Goal: Task Accomplishment & Management: Use online tool/utility

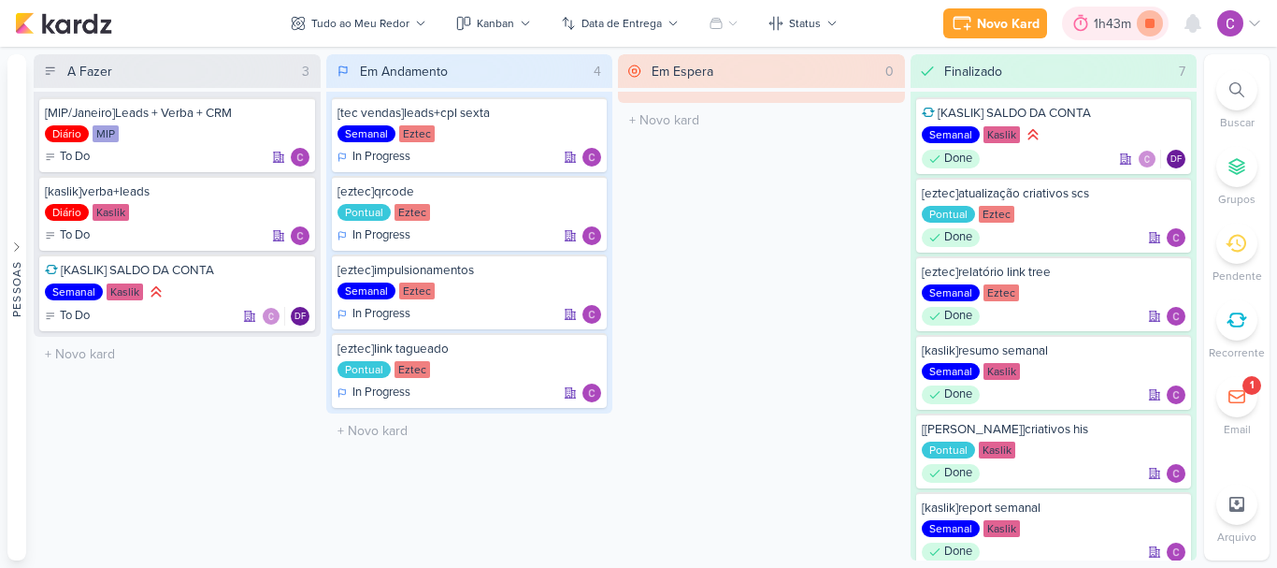
click at [1151, 23] on icon at bounding box center [1149, 23] width 9 height 9
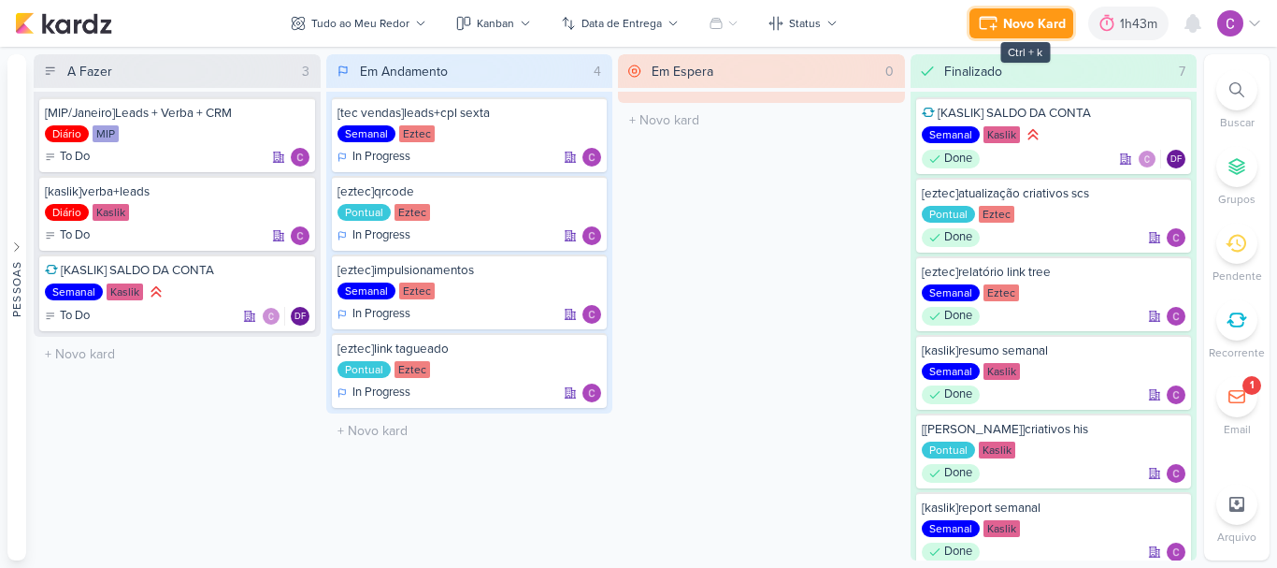
click at [1020, 22] on div "Novo Kard" at bounding box center [1034, 24] width 63 height 20
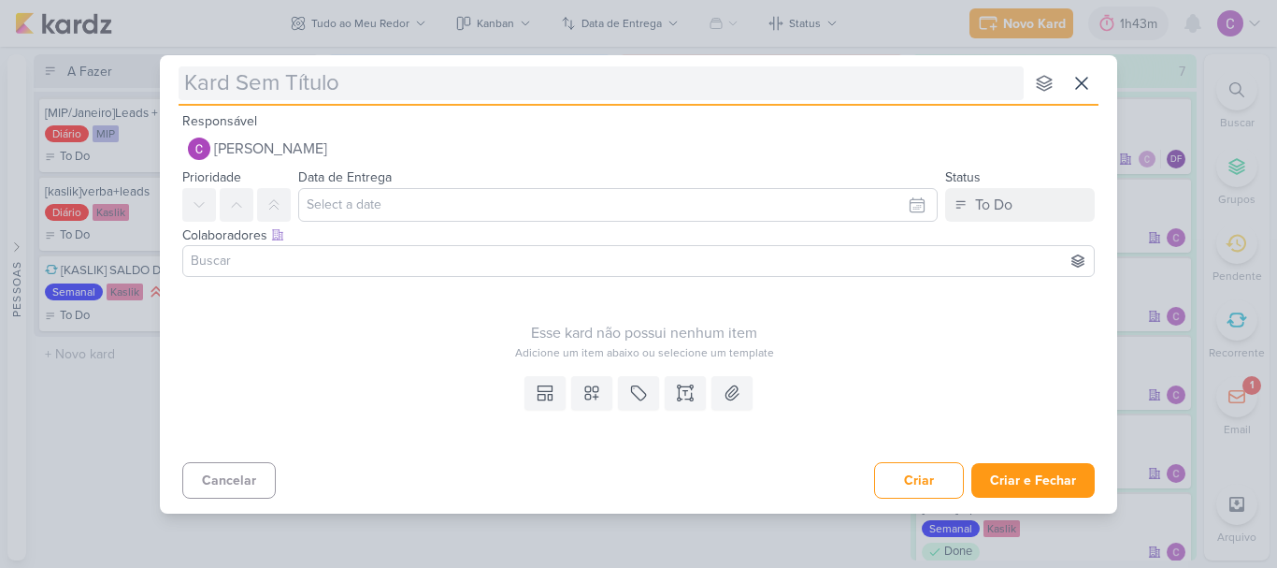
type input "["
type input "[performance"
type input "[performance]alinhamento"
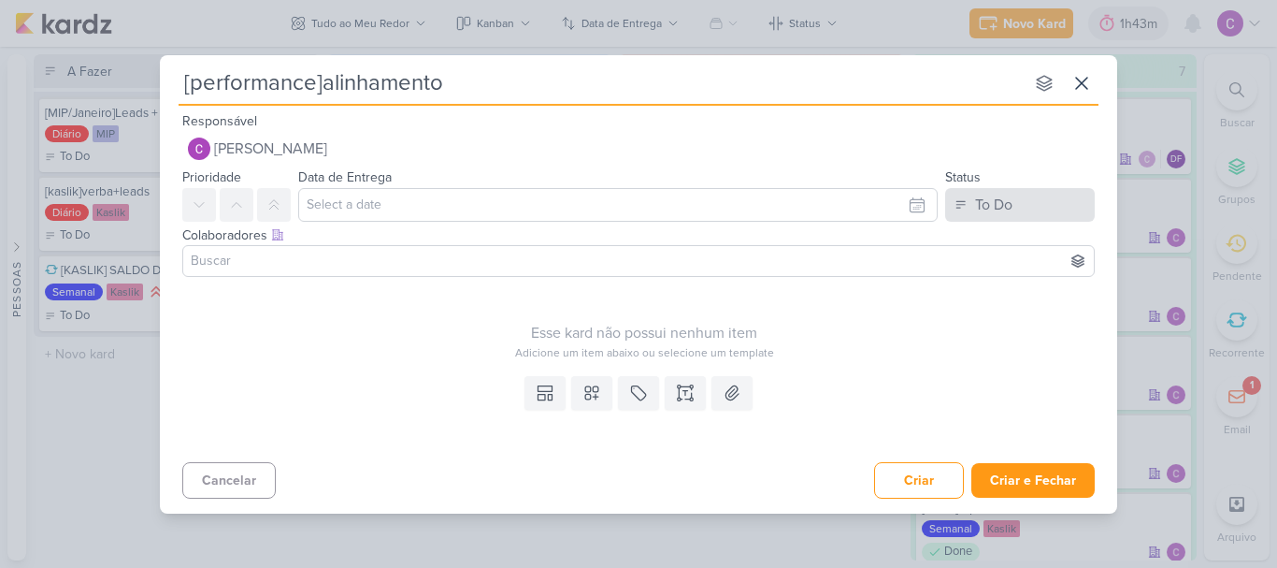
type input "[performance]alinhamento"
click at [1053, 200] on button "To Do" at bounding box center [1020, 205] width 150 height 34
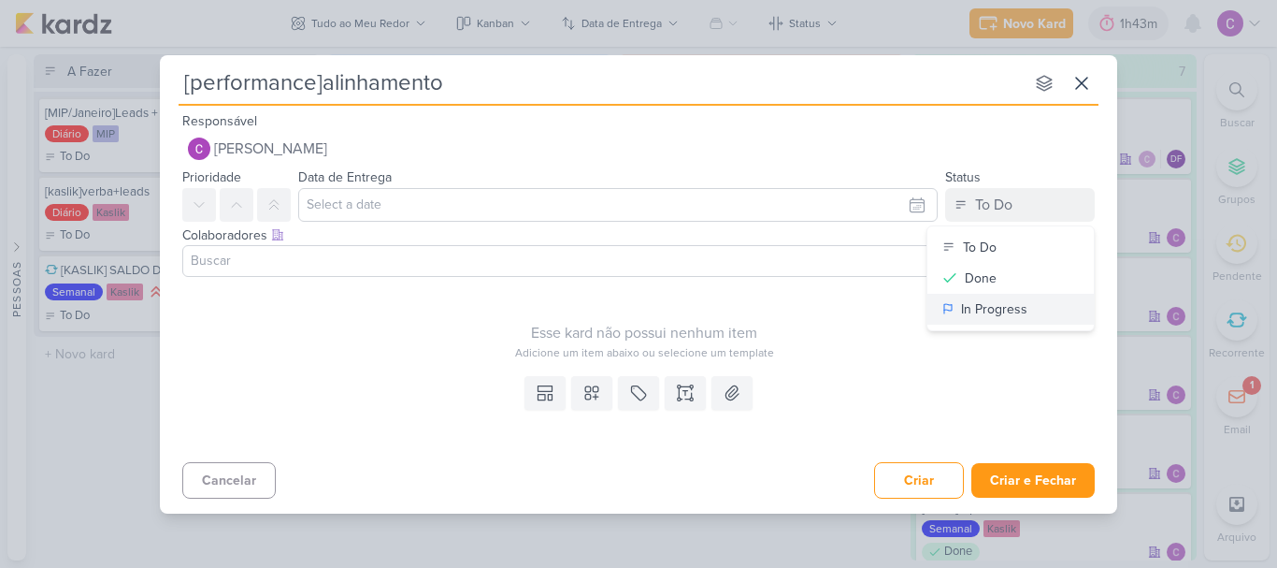
click at [1004, 304] on div "In Progress" at bounding box center [994, 309] width 66 height 20
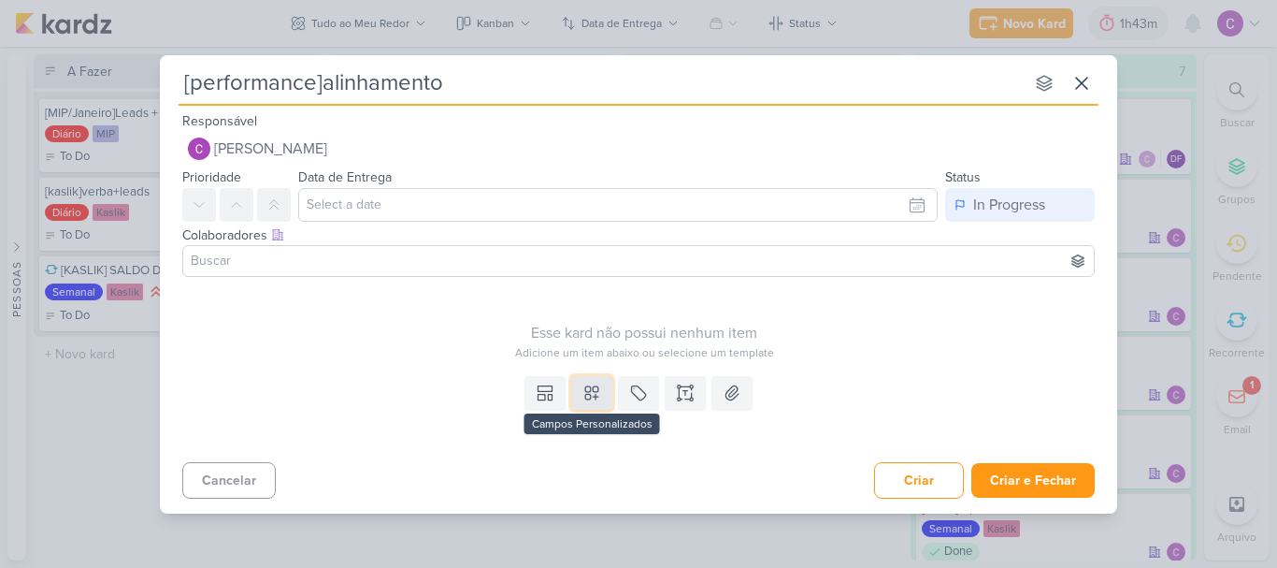
click at [590, 397] on icon at bounding box center [592, 392] width 19 height 19
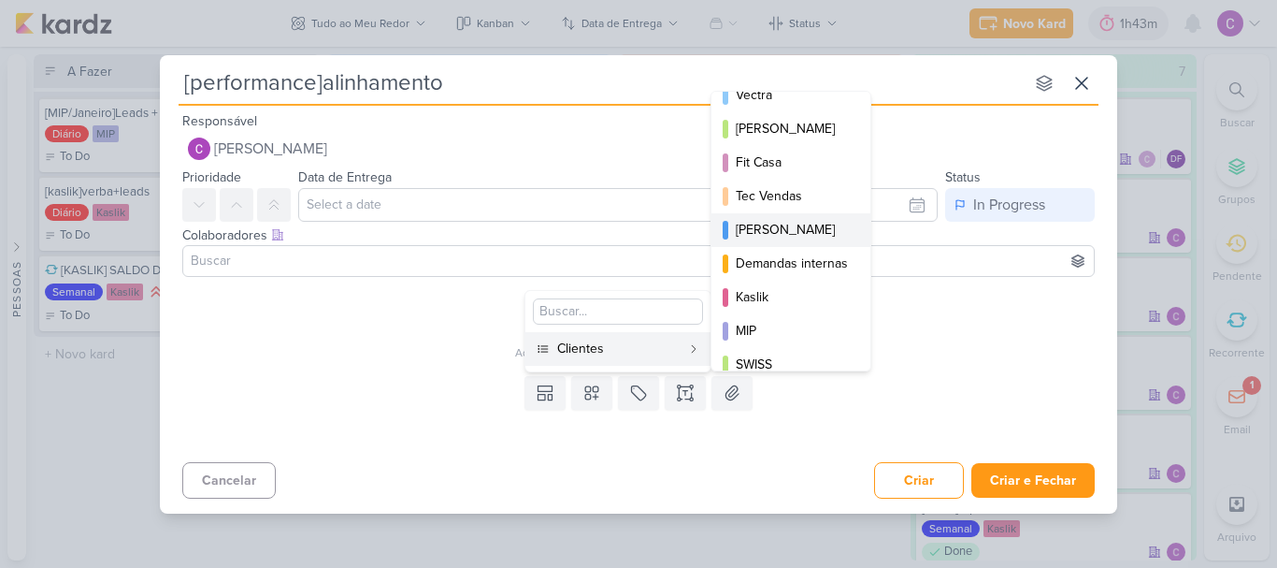
scroll to position [271, 0]
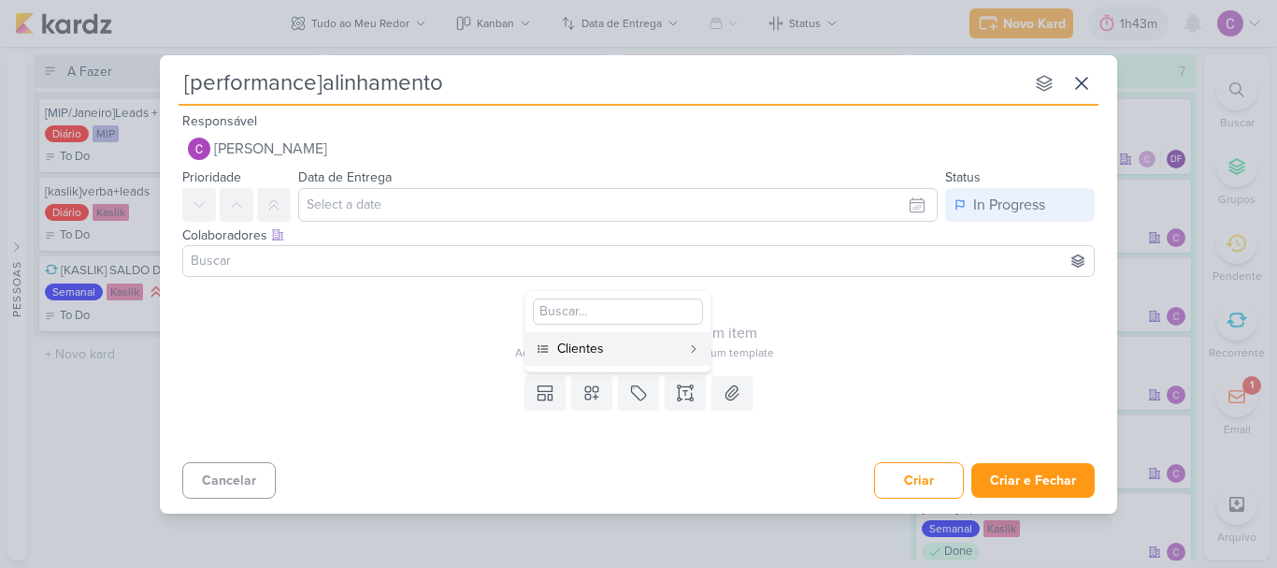
drag, startPoint x: 621, startPoint y: 439, endPoint x: 624, endPoint y: 425, distance: 14.3
click at [621, 439] on div "Templates Campos Personalizados Clientes Eztec ARTZ AVT Calper MIP" at bounding box center [639, 411] width 958 height 86
click at [635, 399] on icon at bounding box center [638, 392] width 19 height 19
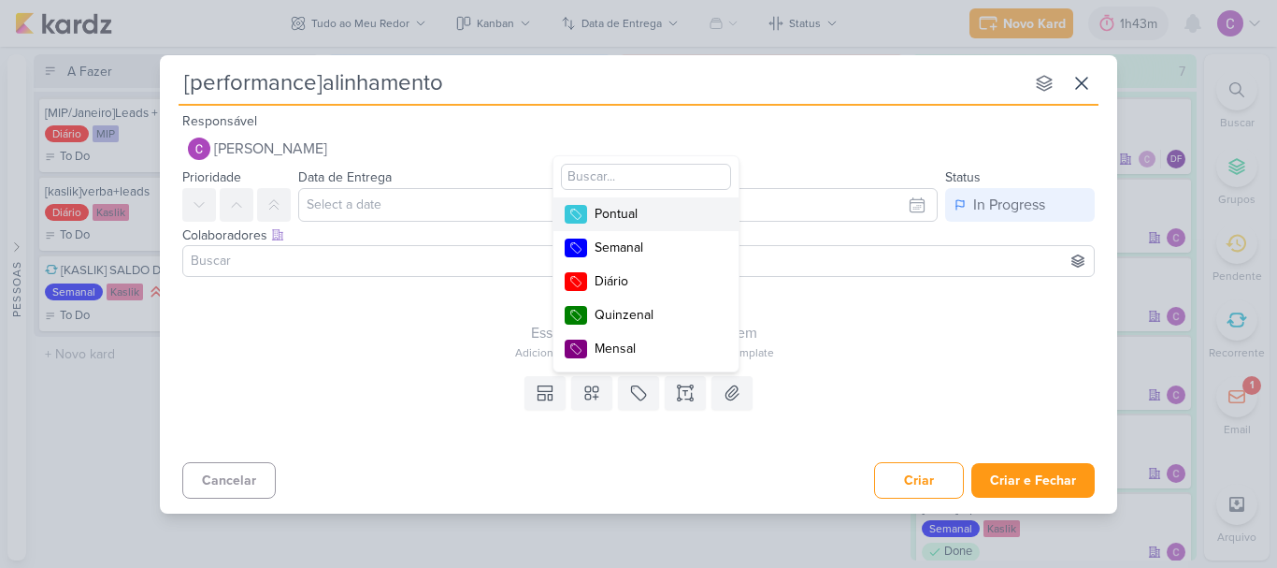
click at [641, 213] on div "Pontual" at bounding box center [656, 214] width 122 height 20
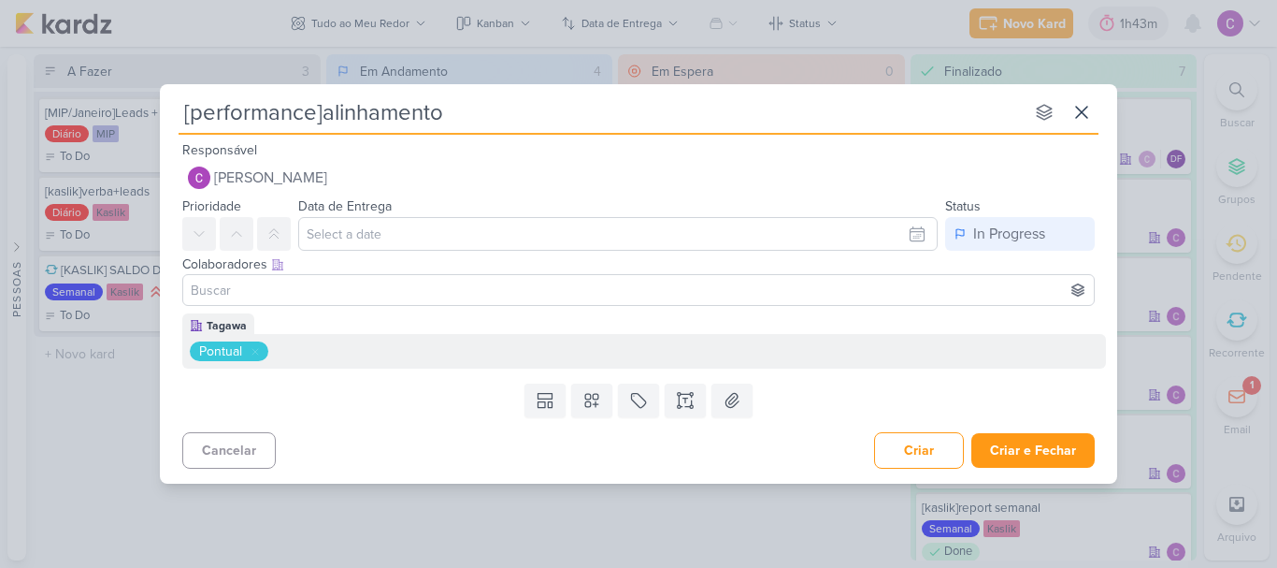
click at [1064, 481] on div "[performance]alinhamento nenhum grupo disponível esc Responsável [PERSON_NAME] …" at bounding box center [639, 283] width 958 height 399
click at [1049, 456] on button "Criar e Fechar" at bounding box center [1033, 450] width 123 height 35
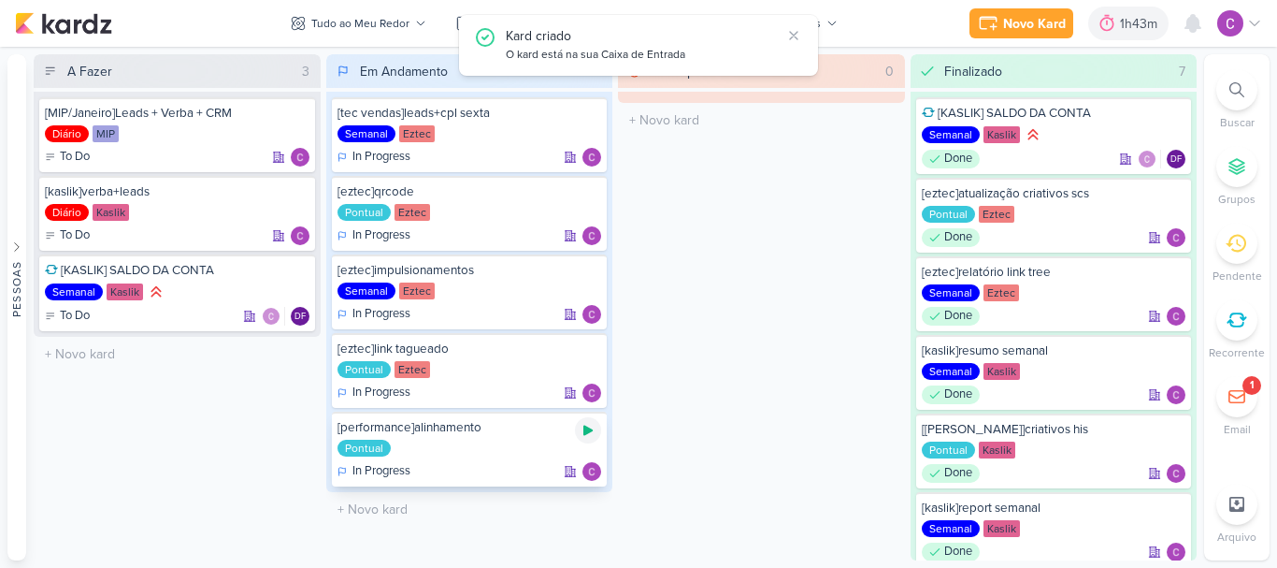
click at [589, 427] on icon at bounding box center [587, 430] width 9 height 10
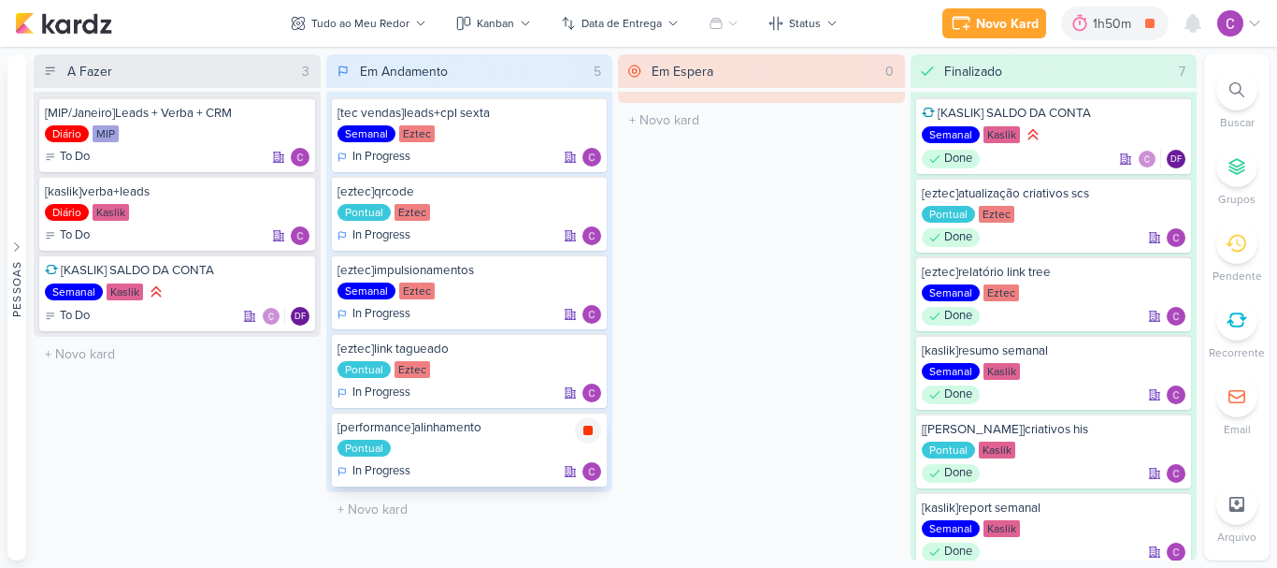
click at [588, 432] on icon at bounding box center [587, 429] width 9 height 9
click at [1232, 95] on icon at bounding box center [1237, 89] width 15 height 15
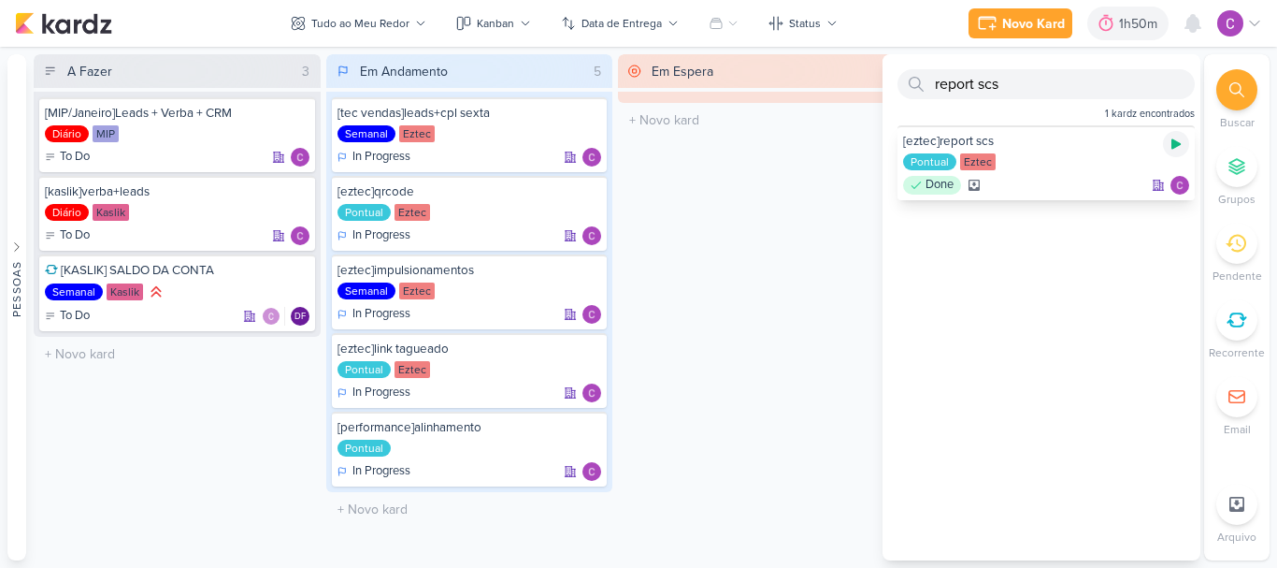
click at [1172, 147] on icon at bounding box center [1176, 144] width 9 height 10
